Goal: Find specific page/section: Find specific page/section

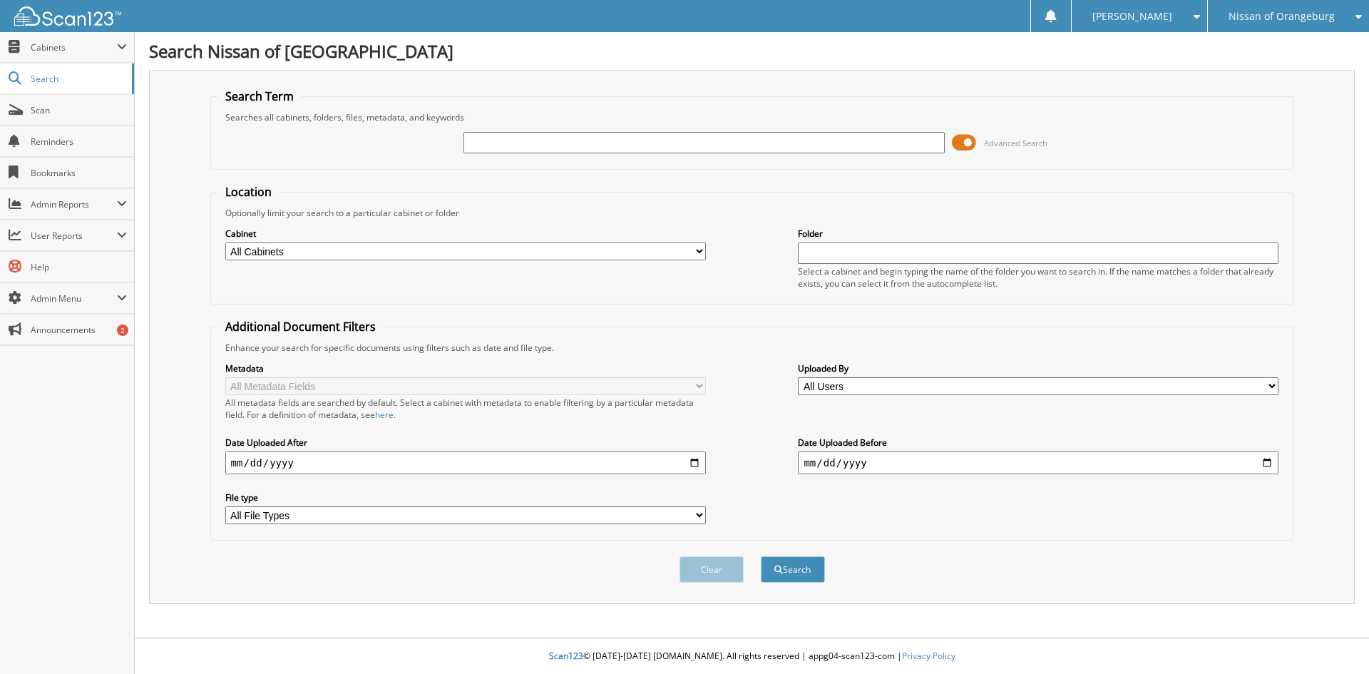
click at [660, 145] on input "text" at bounding box center [703, 142] width 481 height 21
type input "child suppo"
click at [761, 556] on button "Search" at bounding box center [793, 569] width 64 height 26
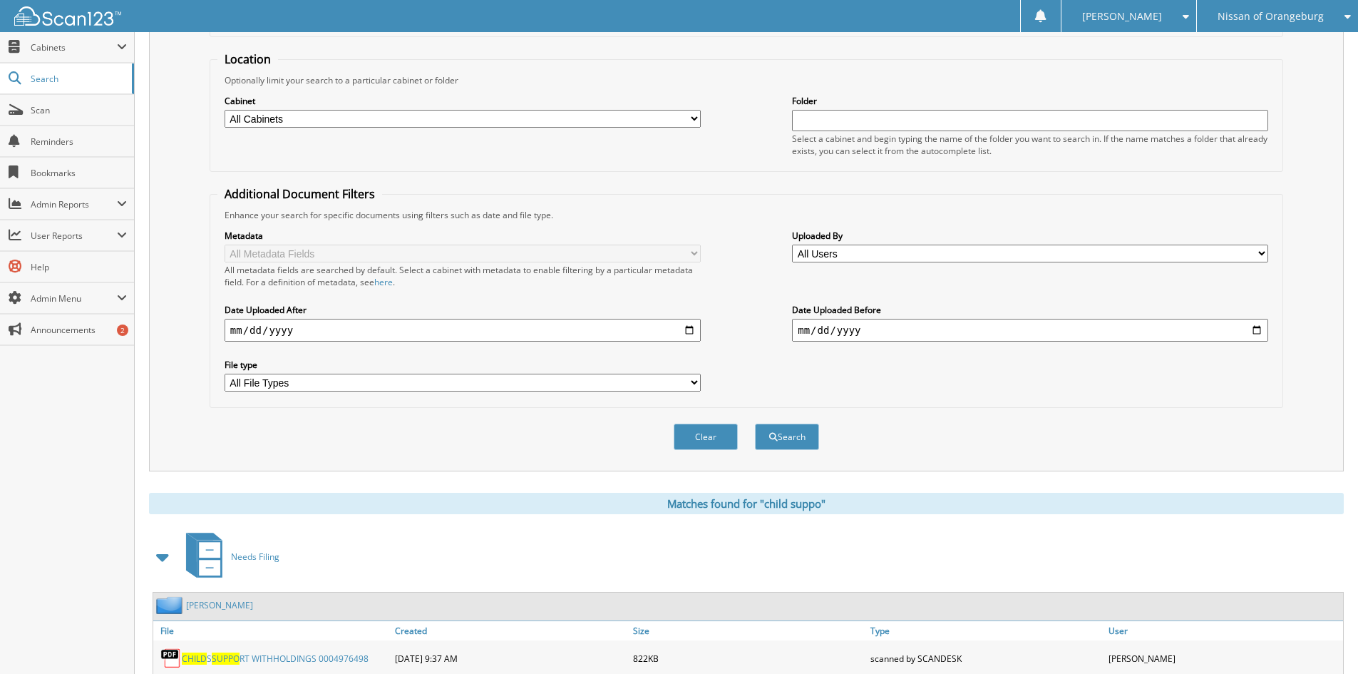
scroll to position [285, 0]
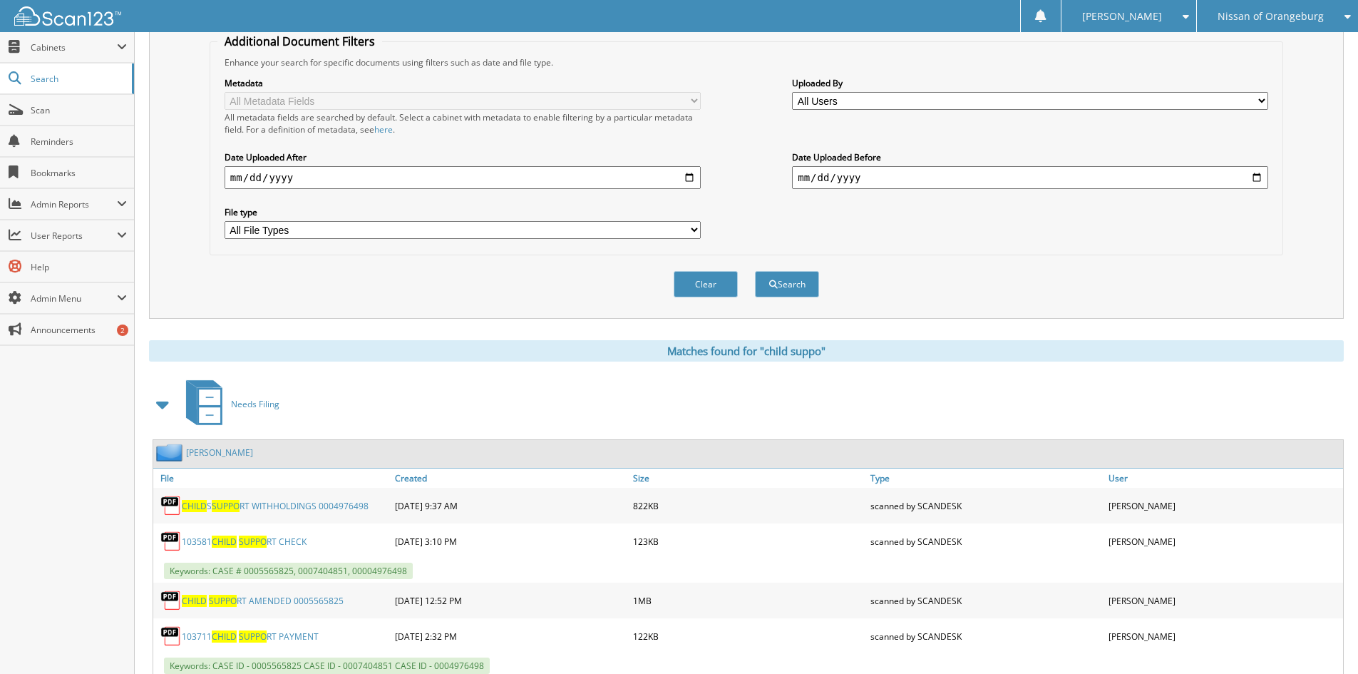
click at [169, 406] on span at bounding box center [163, 404] width 20 height 26
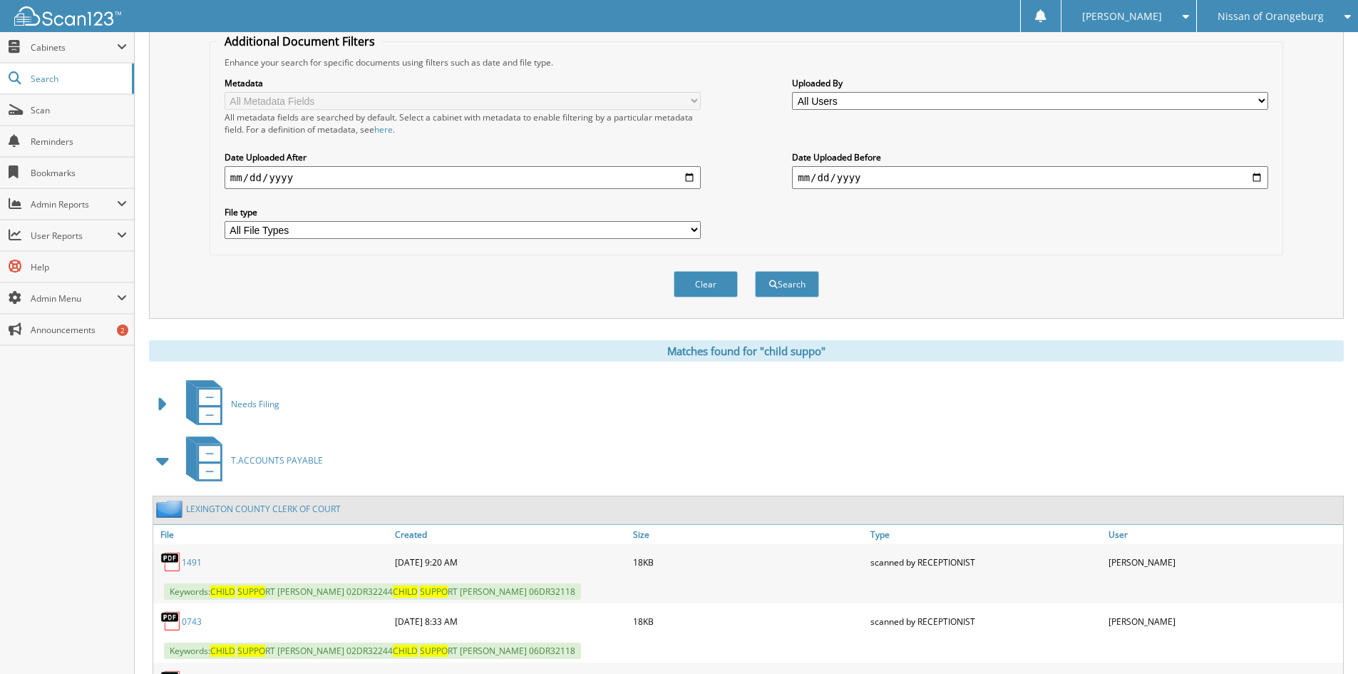
click at [158, 464] on span at bounding box center [163, 461] width 20 height 26
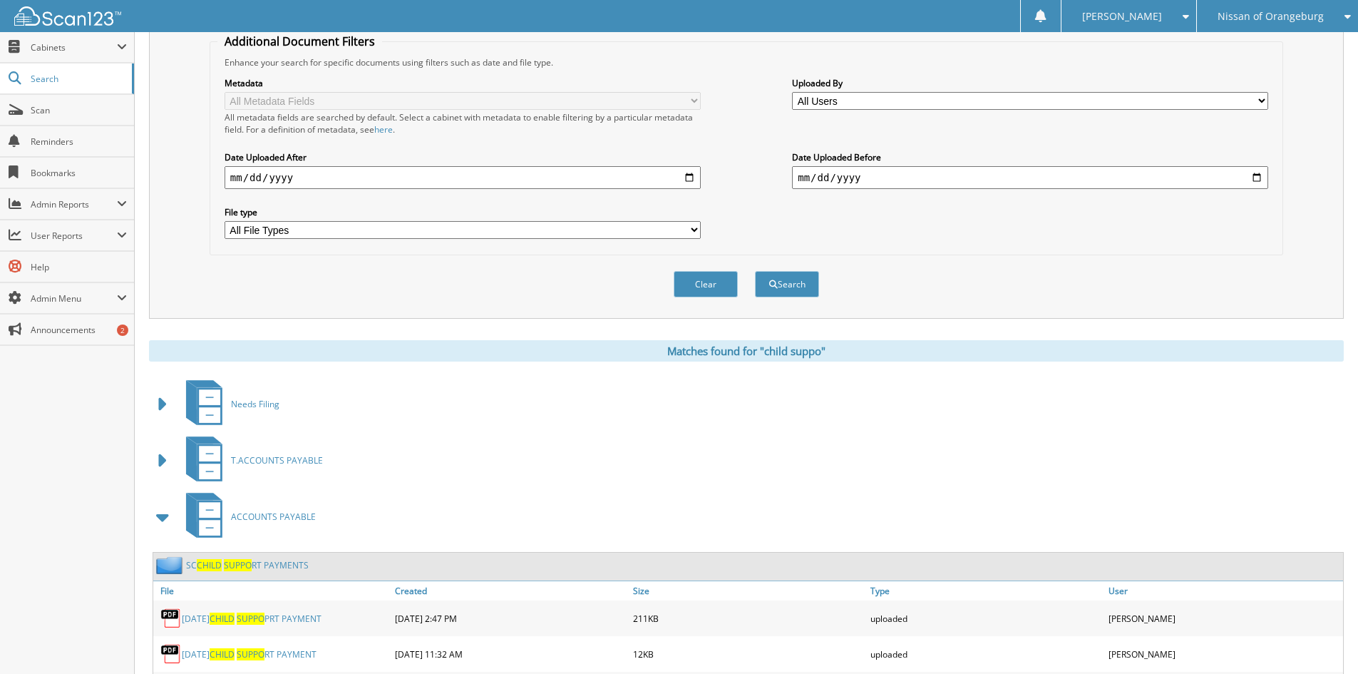
click at [211, 562] on span "CHILD" at bounding box center [209, 565] width 25 height 12
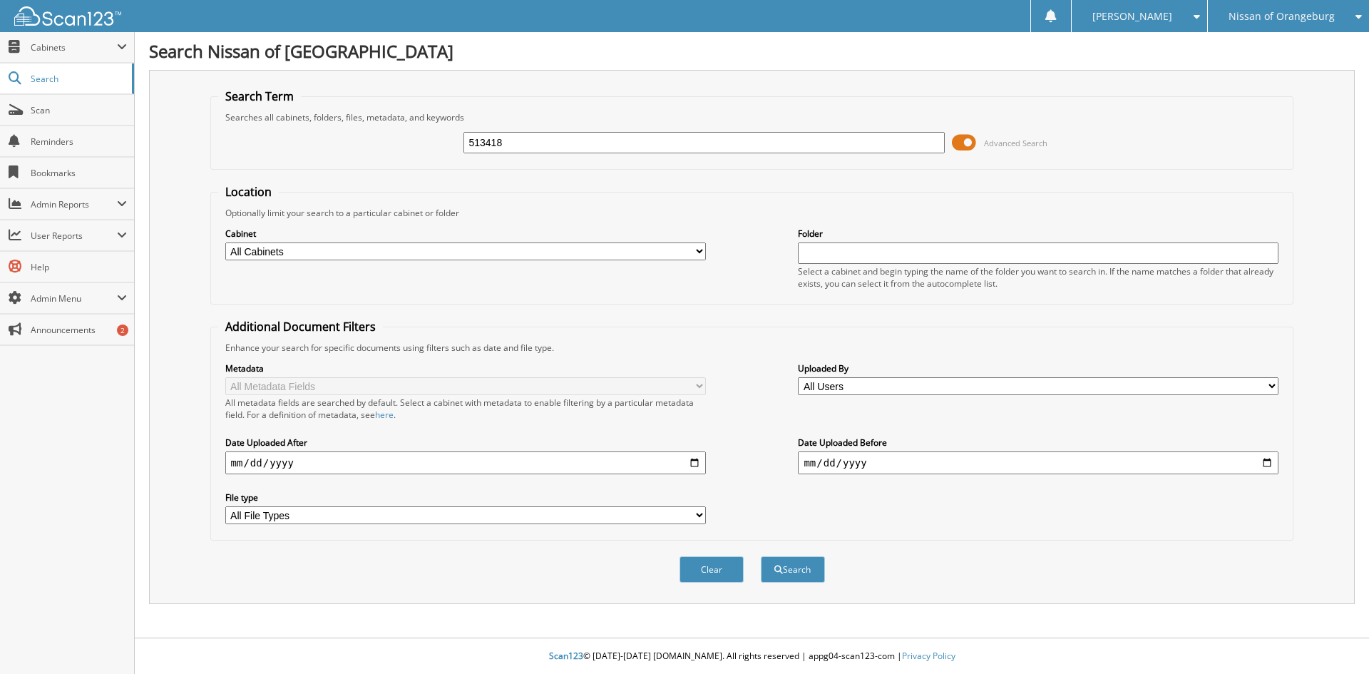
type input "513418"
click at [761, 556] on button "Search" at bounding box center [793, 569] width 64 height 26
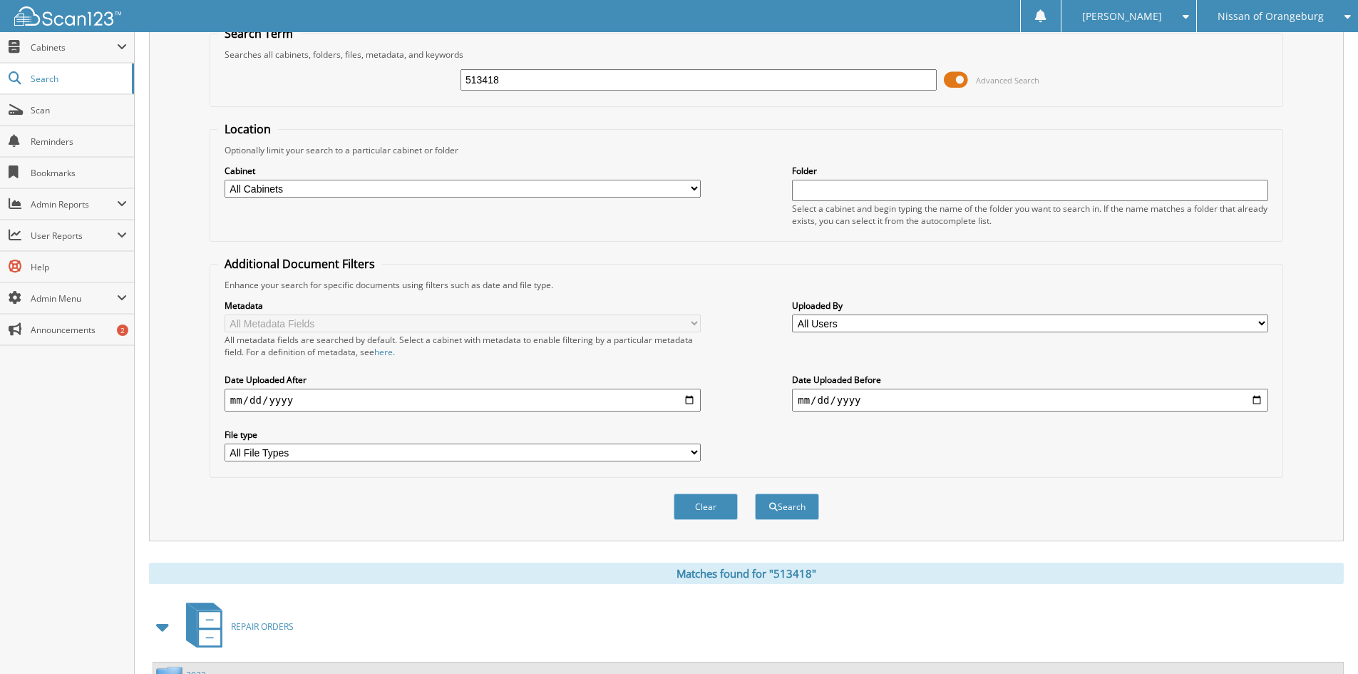
scroll to position [357, 0]
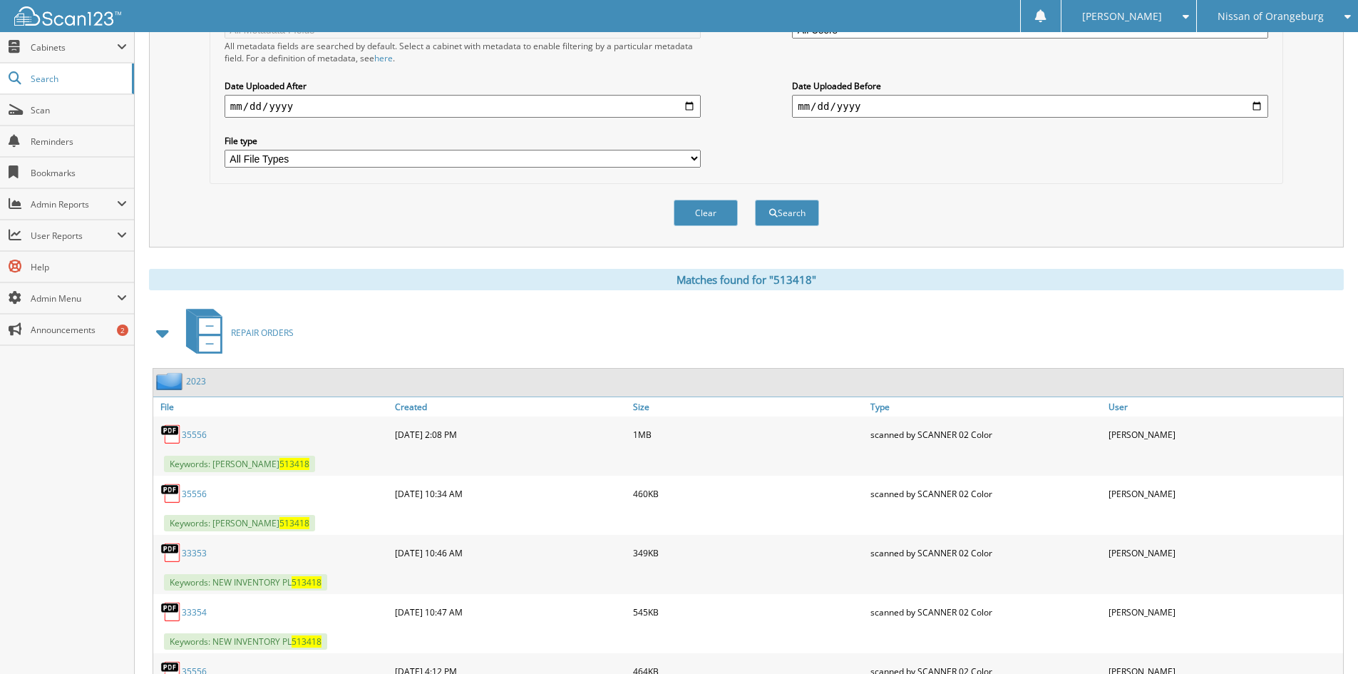
click at [167, 333] on span at bounding box center [163, 333] width 20 height 26
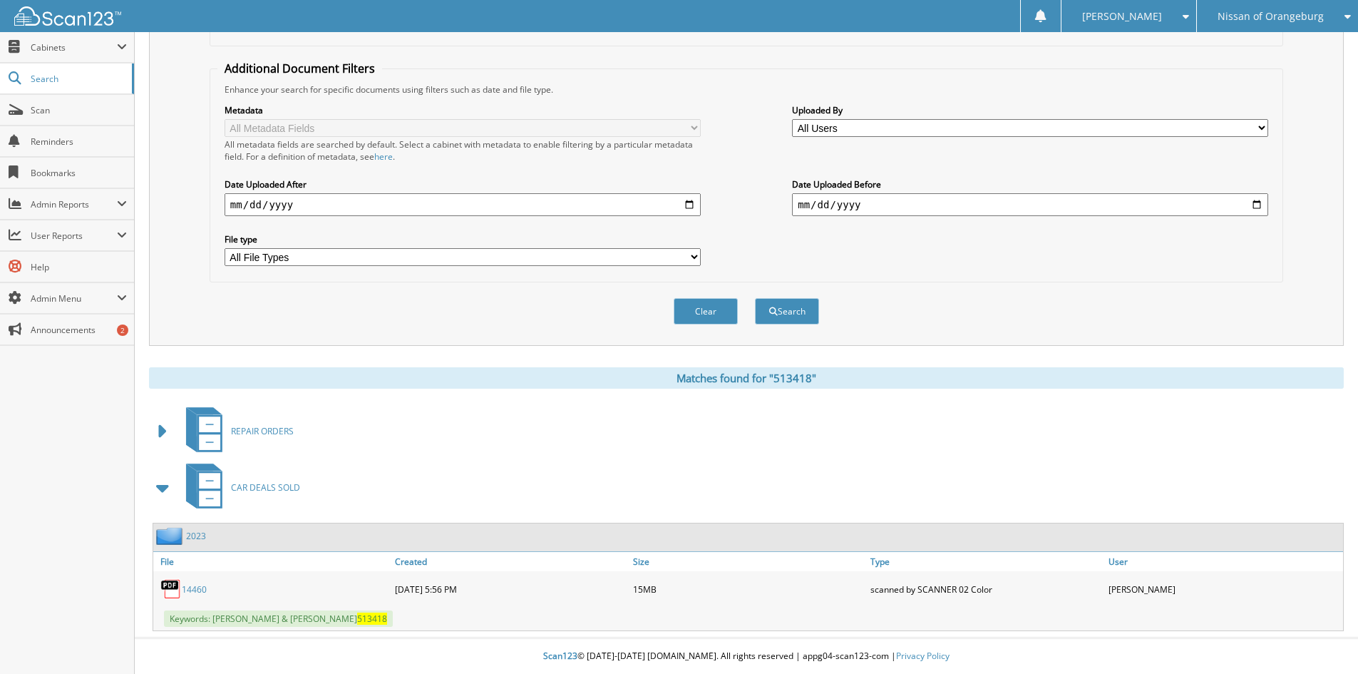
click at [193, 592] on link "14460" at bounding box center [194, 589] width 25 height 12
